Goal: Find specific page/section: Find specific page/section

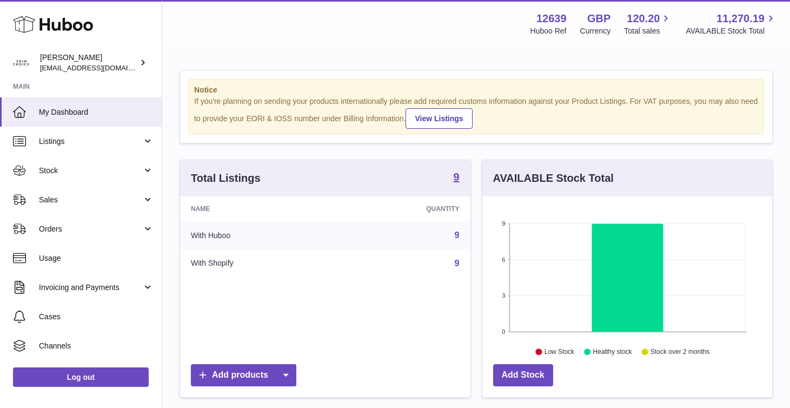
scroll to position [169, 290]
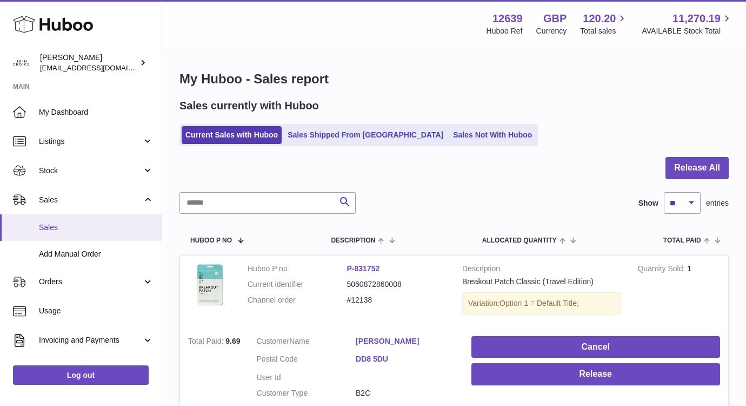
click at [109, 225] on span "Sales" at bounding box center [96, 227] width 115 height 10
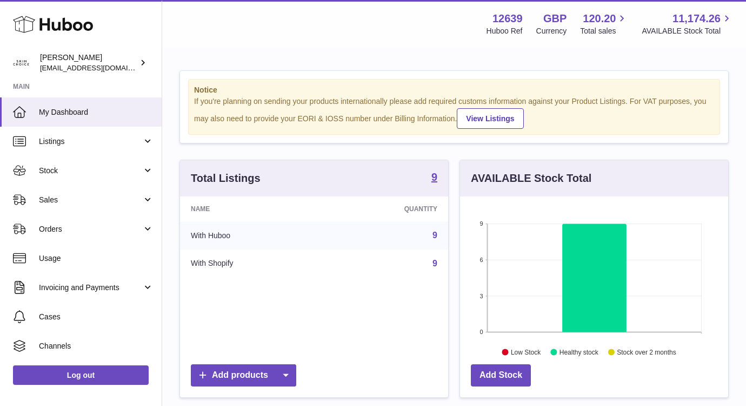
scroll to position [169, 268]
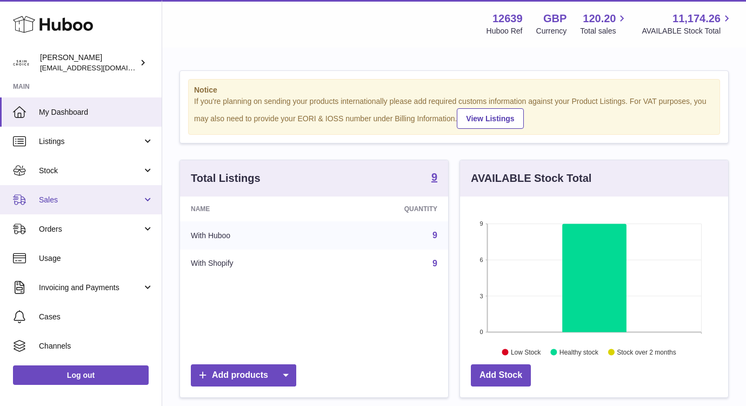
click at [100, 205] on link "Sales" at bounding box center [81, 199] width 162 height 29
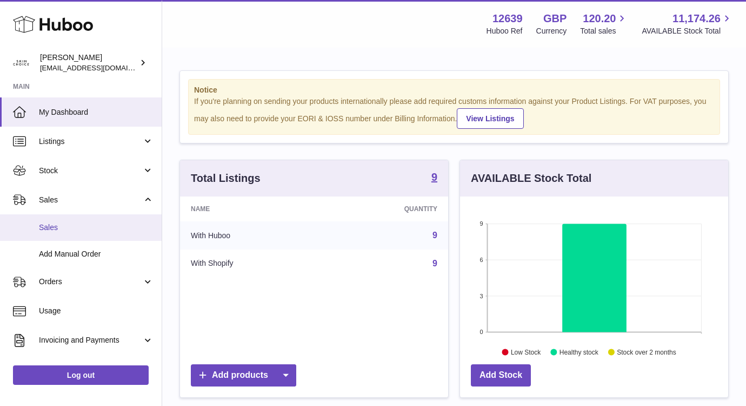
click at [100, 215] on link "Sales" at bounding box center [81, 227] width 162 height 26
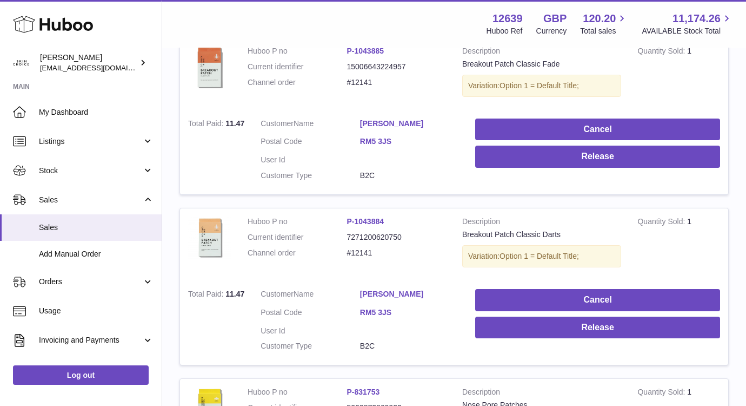
scroll to position [41, 0]
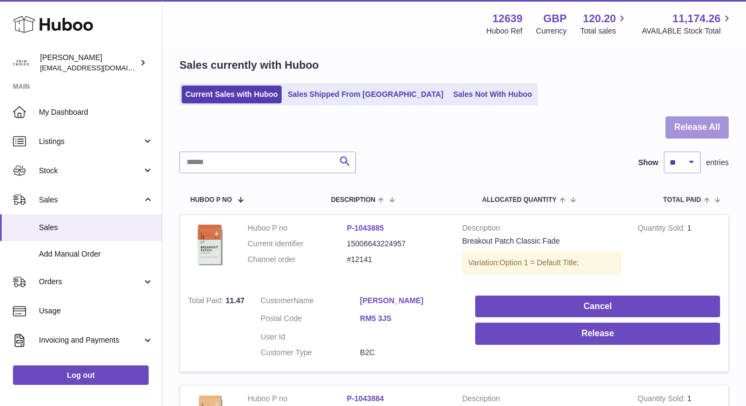
click at [680, 128] on button "Release All" at bounding box center [697, 127] width 63 height 22
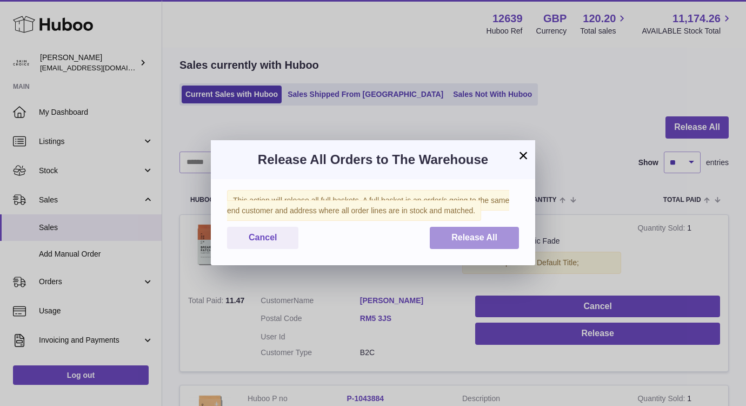
click at [473, 228] on button "Release All" at bounding box center [474, 238] width 89 height 22
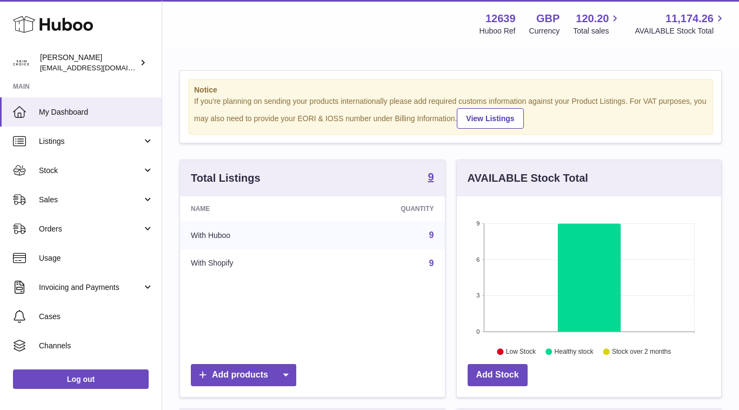
scroll to position [169, 264]
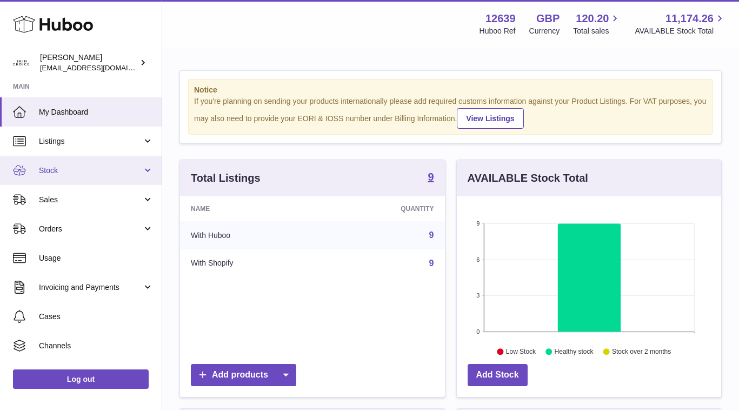
click at [91, 169] on span "Stock" at bounding box center [90, 170] width 103 height 10
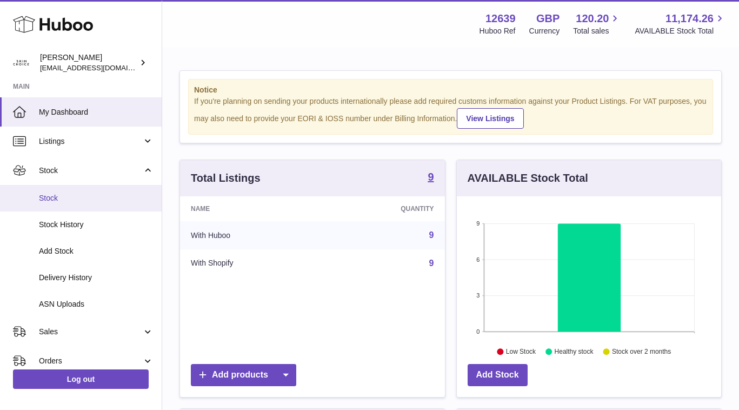
click at [86, 200] on span "Stock" at bounding box center [96, 198] width 115 height 10
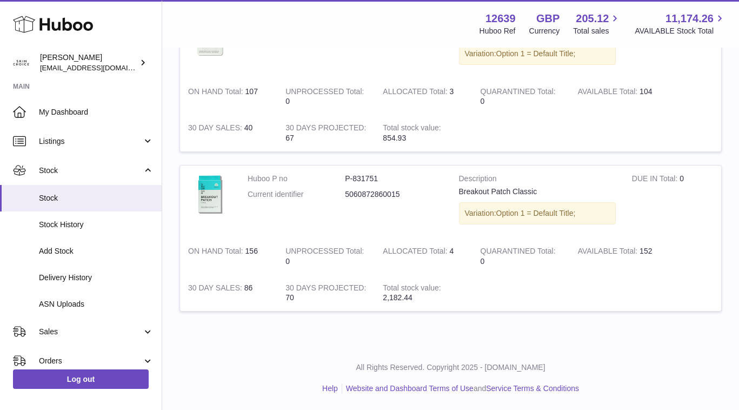
scroll to position [1296, 0]
click at [72, 114] on span "My Dashboard" at bounding box center [96, 112] width 115 height 10
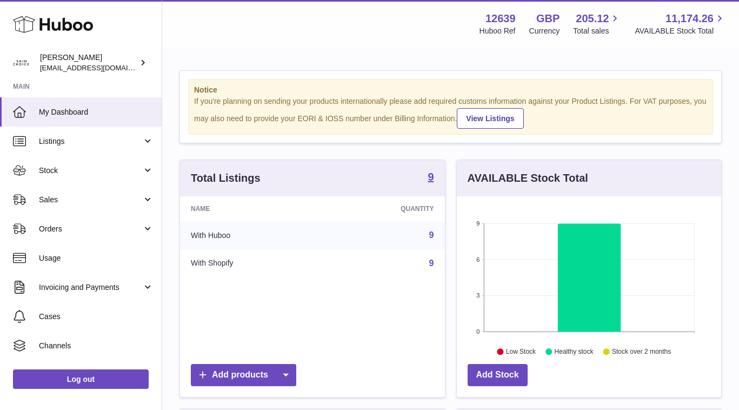
scroll to position [169, 264]
